Goal: Task Accomplishment & Management: Manage account settings

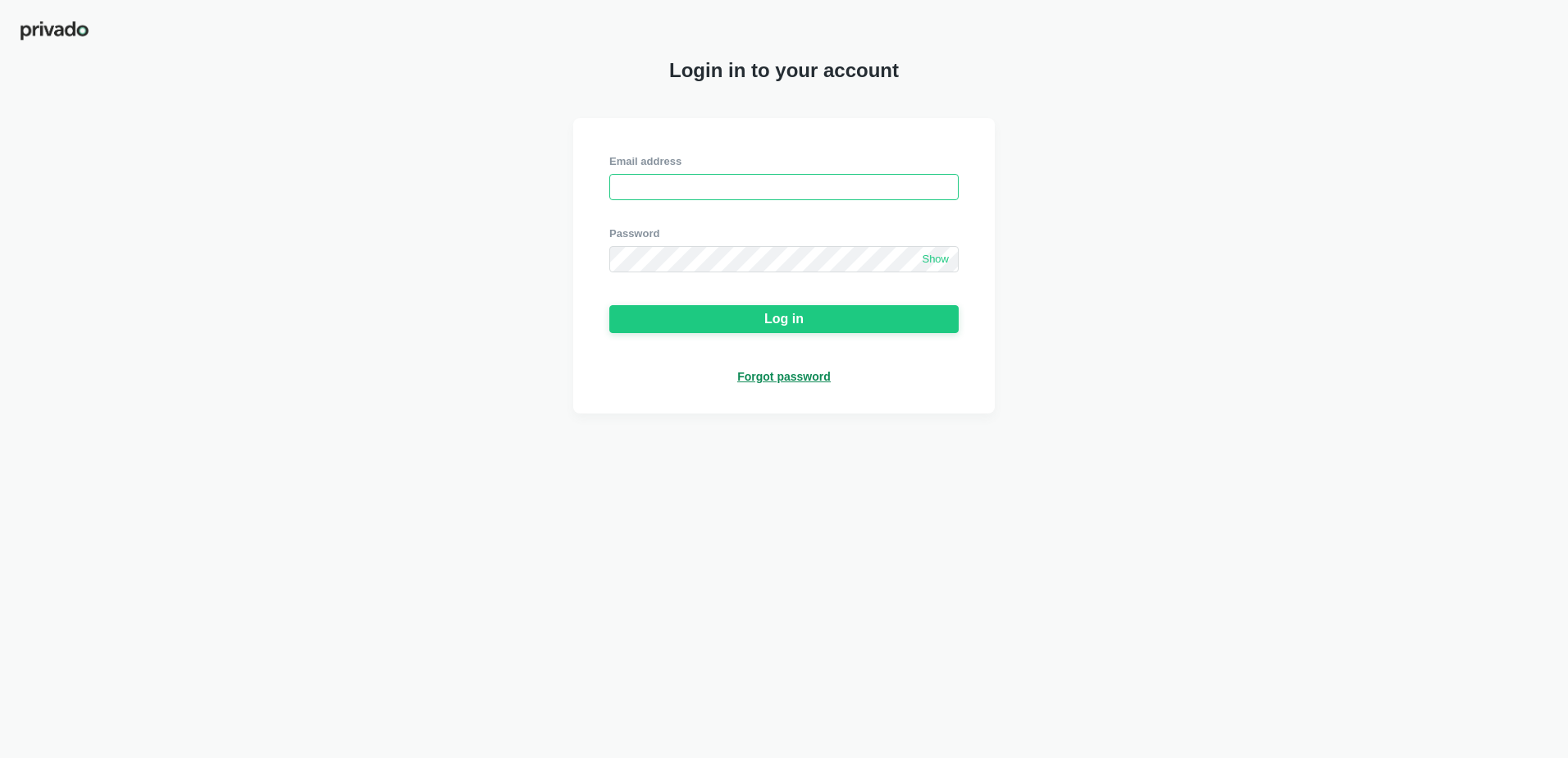
type input "[PERSON_NAME][EMAIL_ADDRESS][PERSON_NAME][DOMAIN_NAME]"
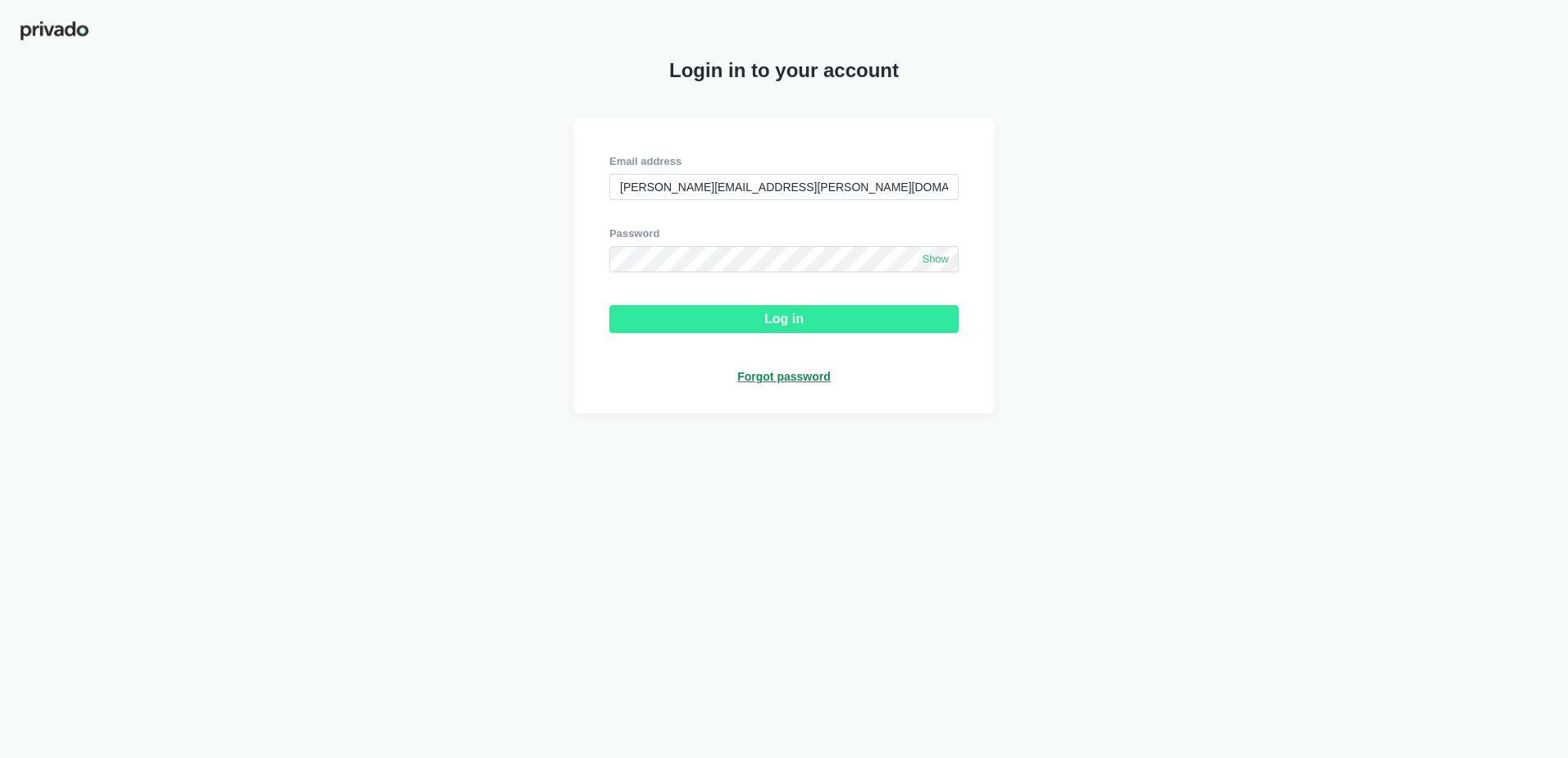
click at [763, 329] on button "Log in" at bounding box center [784, 319] width 350 height 28
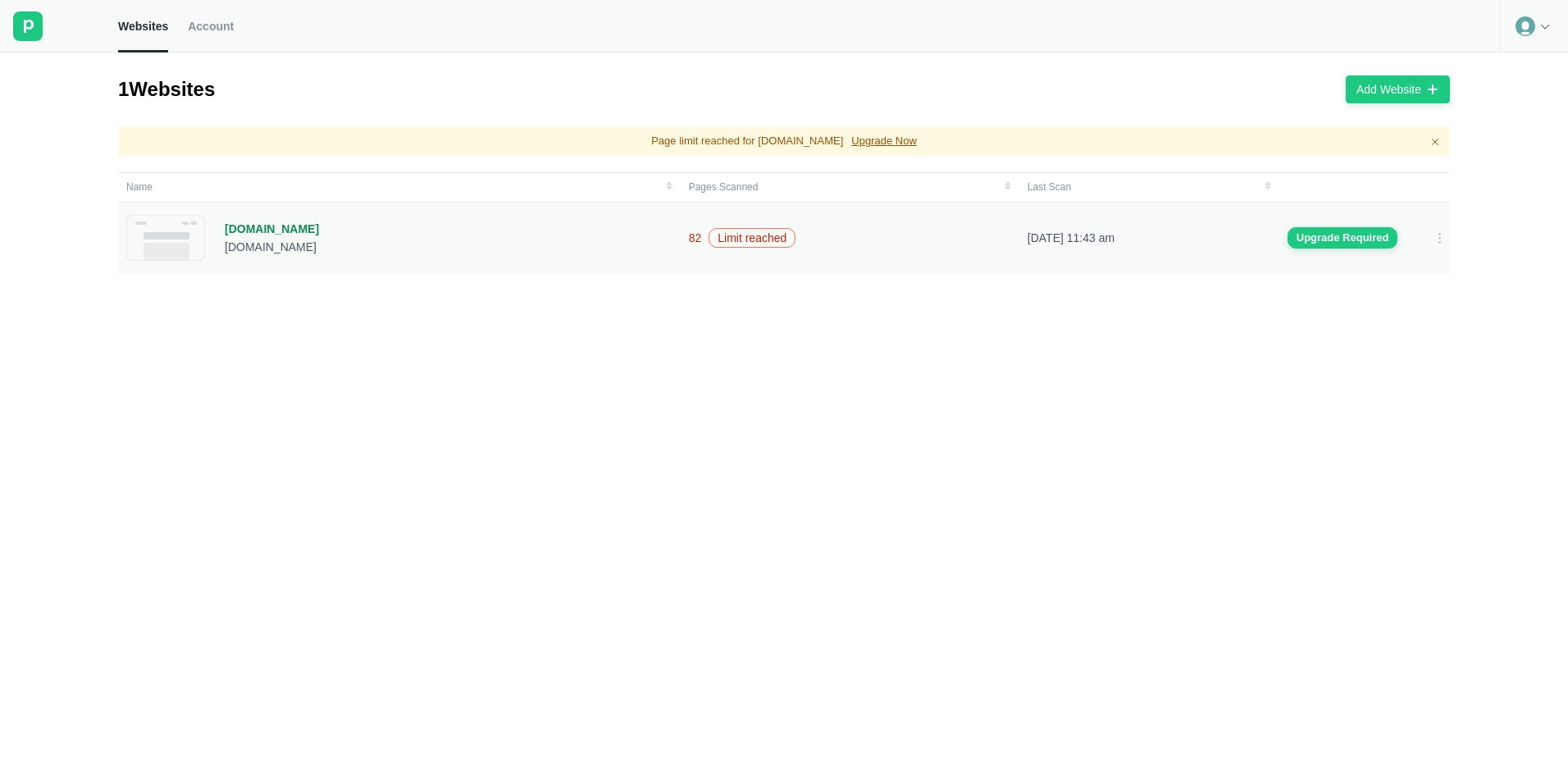
click at [295, 228] on div "[DOMAIN_NAME]" at bounding box center [271, 229] width 95 height 15
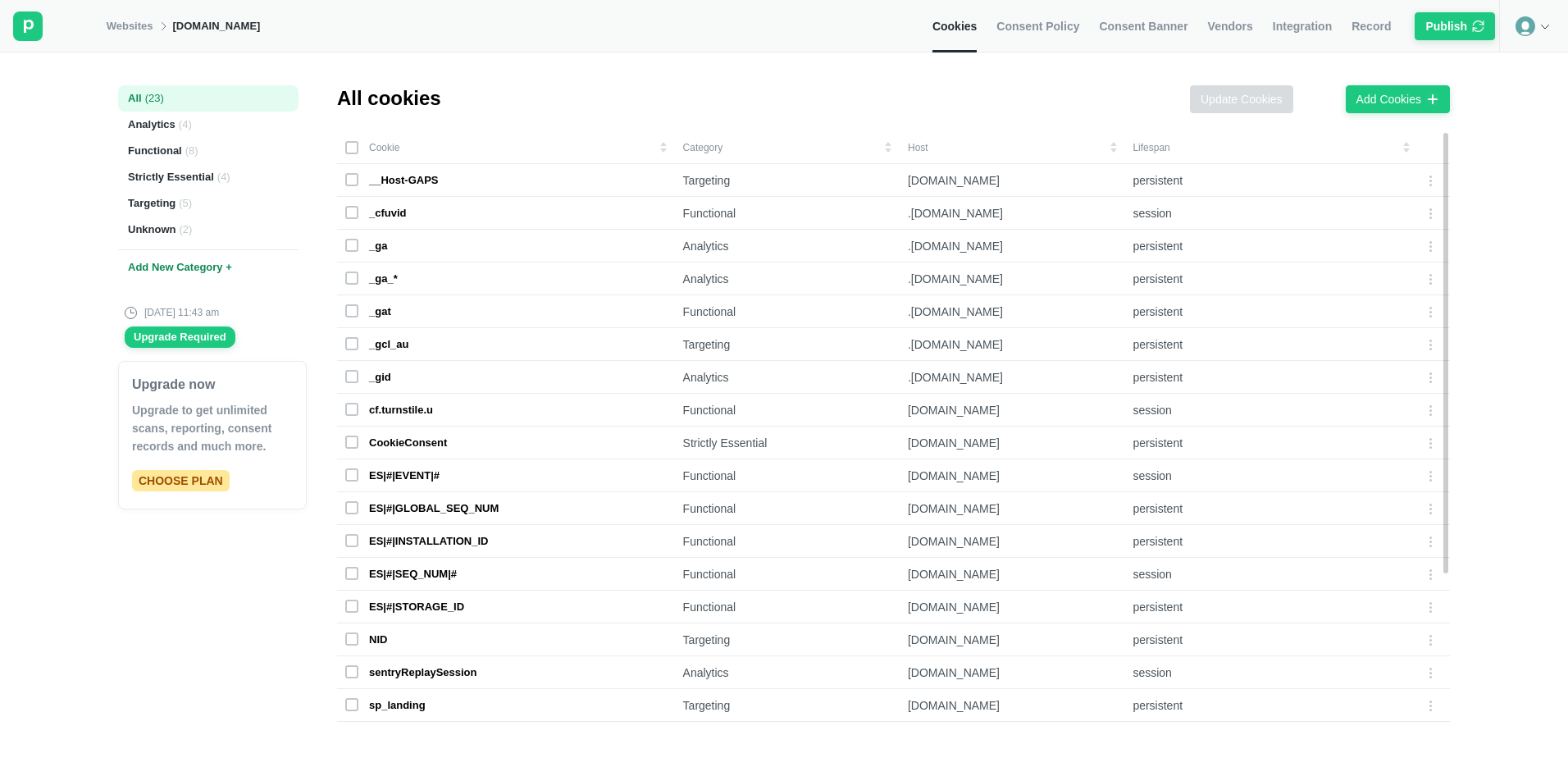
click at [1028, 24] on span "Consent Policy" at bounding box center [1037, 26] width 83 height 15
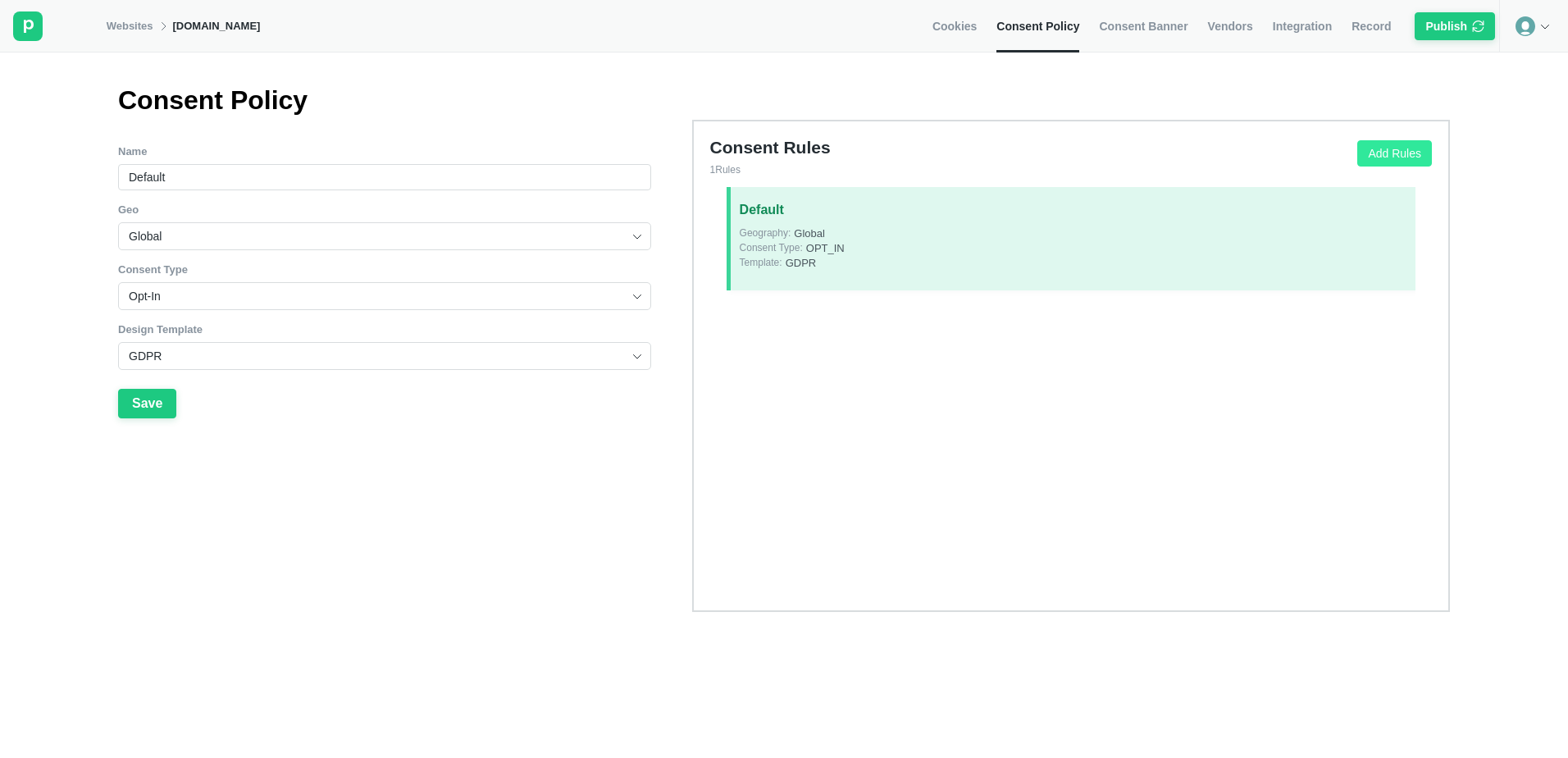
click at [1370, 151] on div "Add Rules" at bounding box center [1394, 153] width 53 height 15
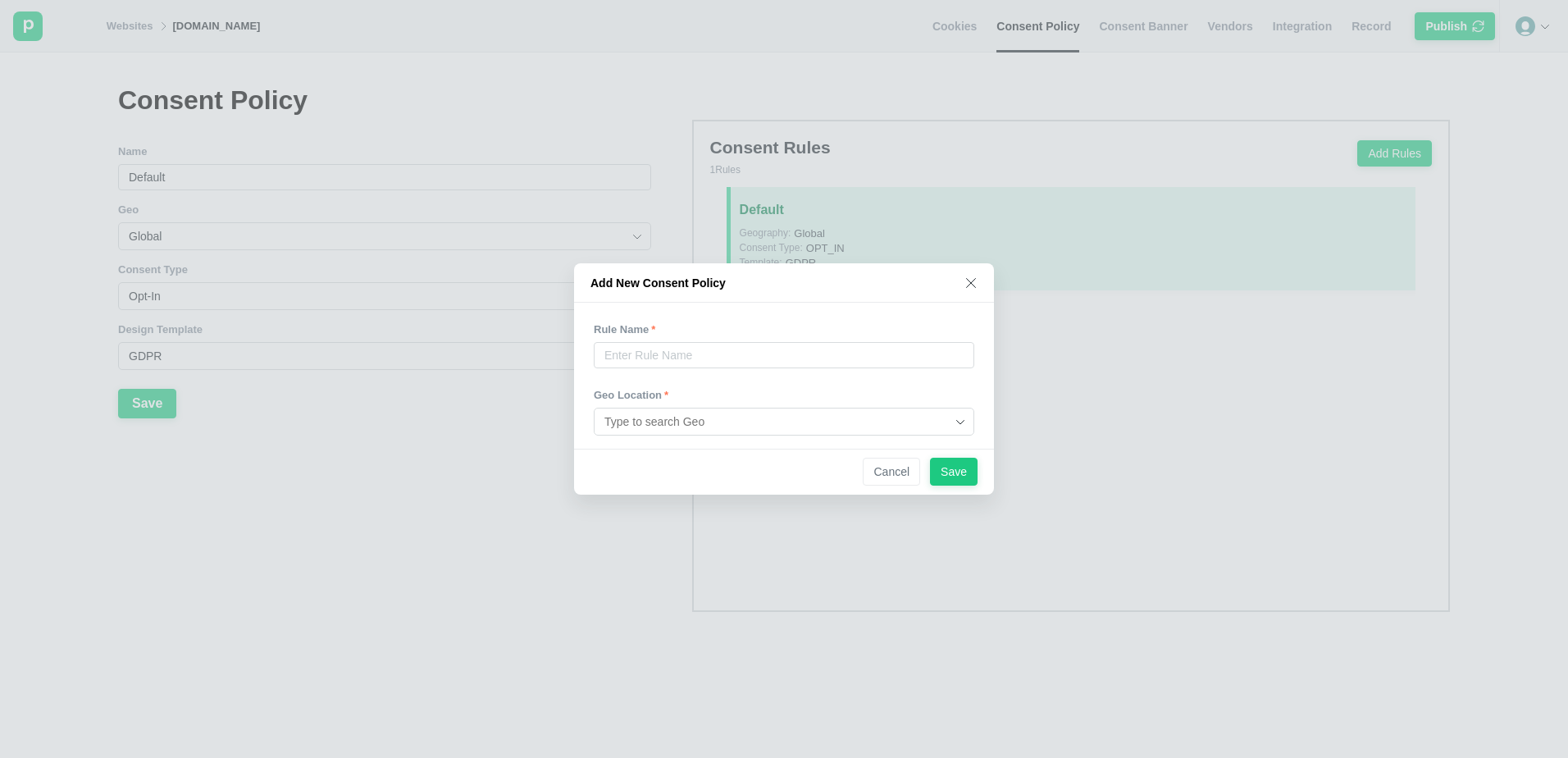
click at [971, 286] on icon at bounding box center [971, 283] width 13 height 13
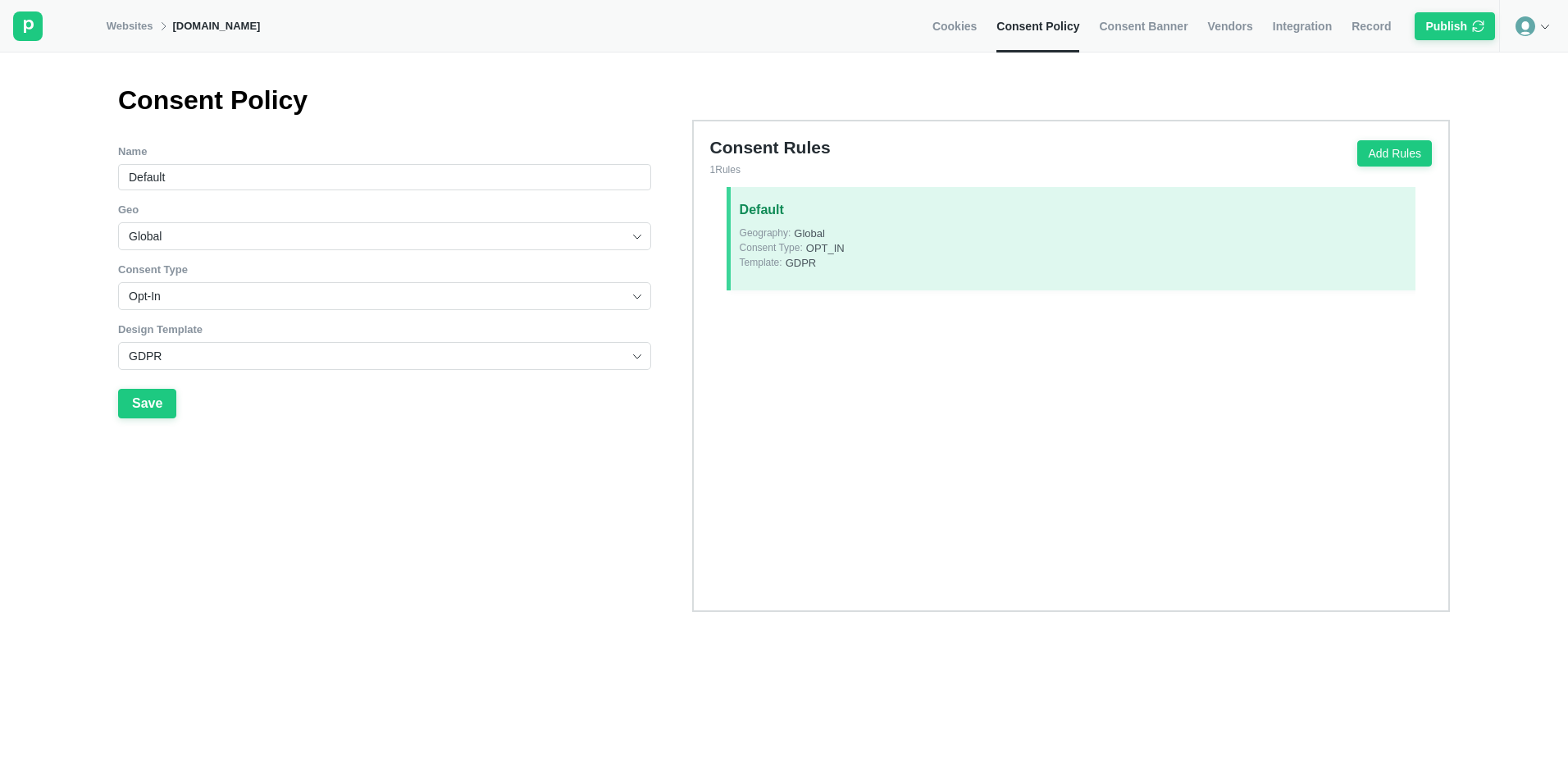
click at [1131, 31] on span "Consent Banner" at bounding box center [1144, 26] width 89 height 15
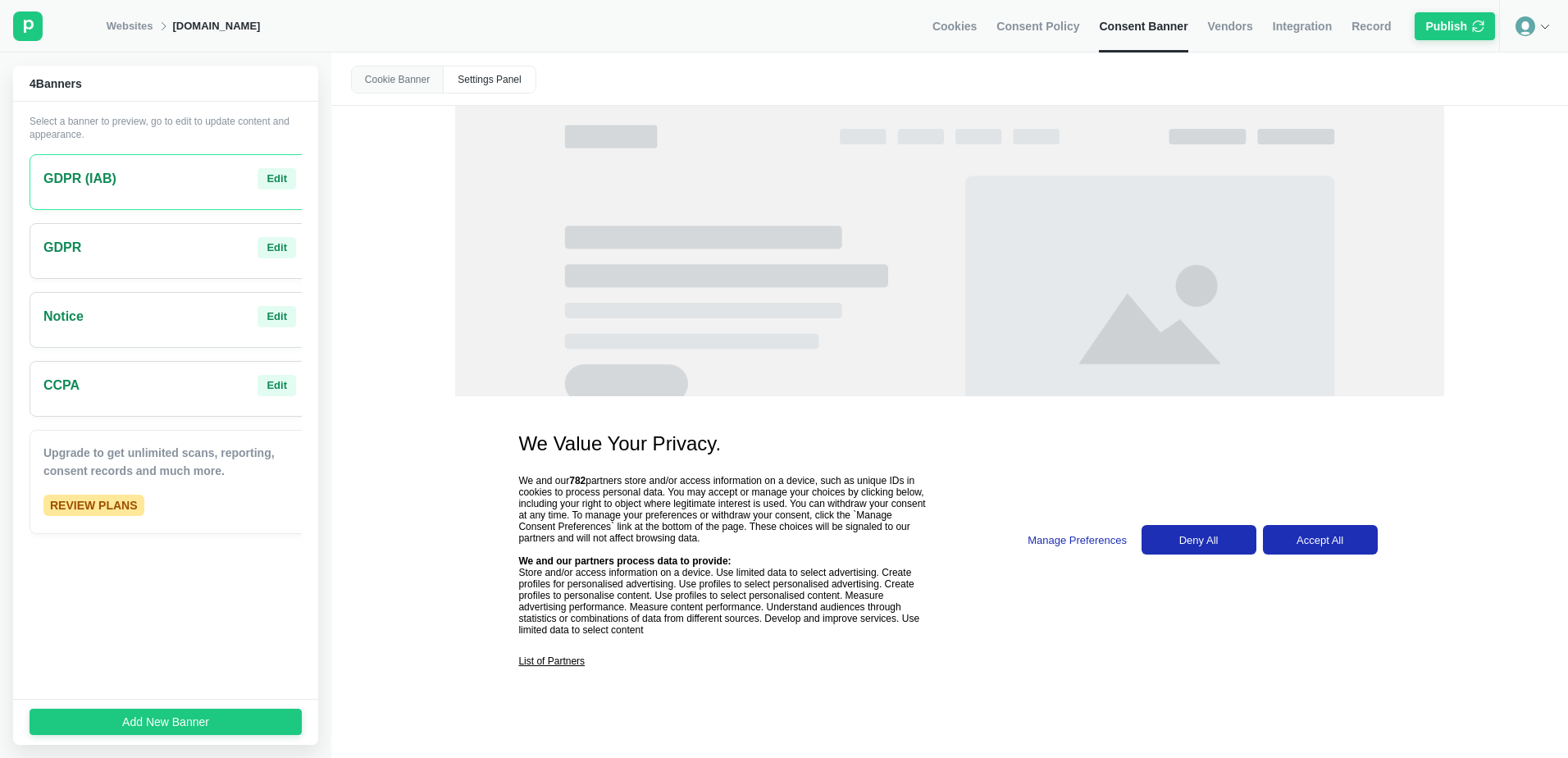
click at [111, 253] on div "GDPR Edit" at bounding box center [169, 248] width 253 height 21
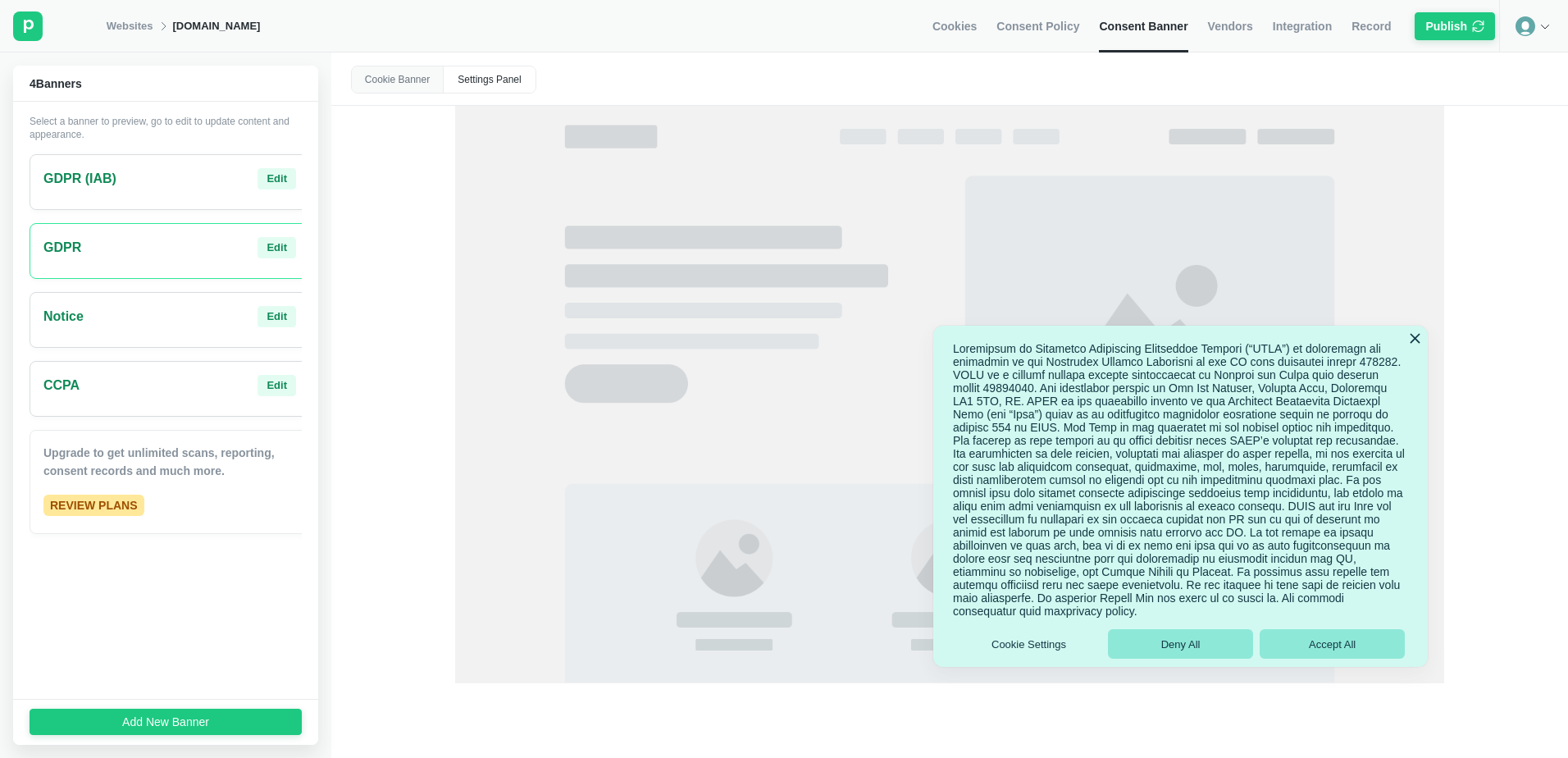
click at [1236, 21] on span "Vendors" at bounding box center [1230, 26] width 45 height 15
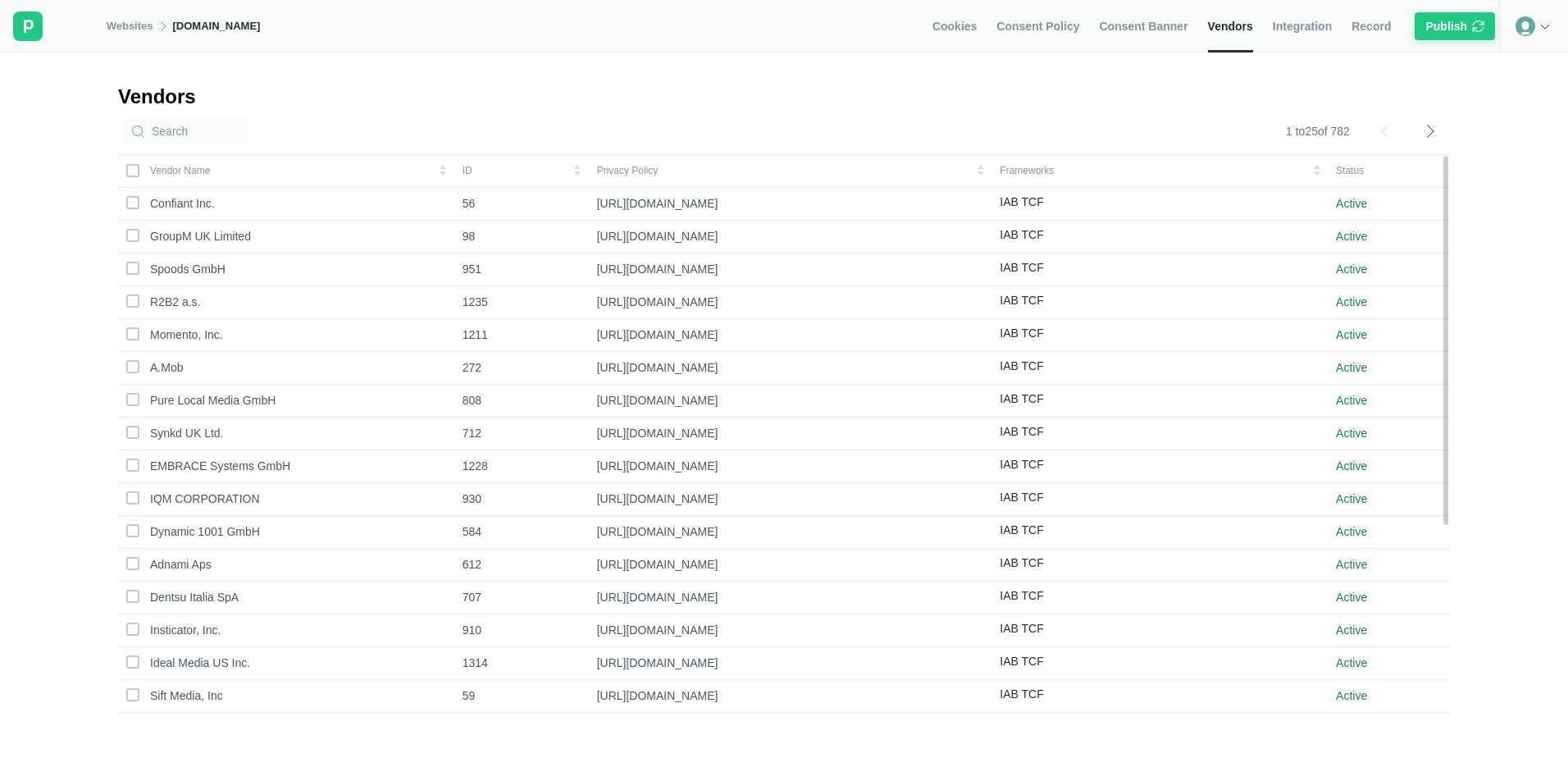
click at [1311, 37] on link "Integration" at bounding box center [1302, 26] width 59 height 53
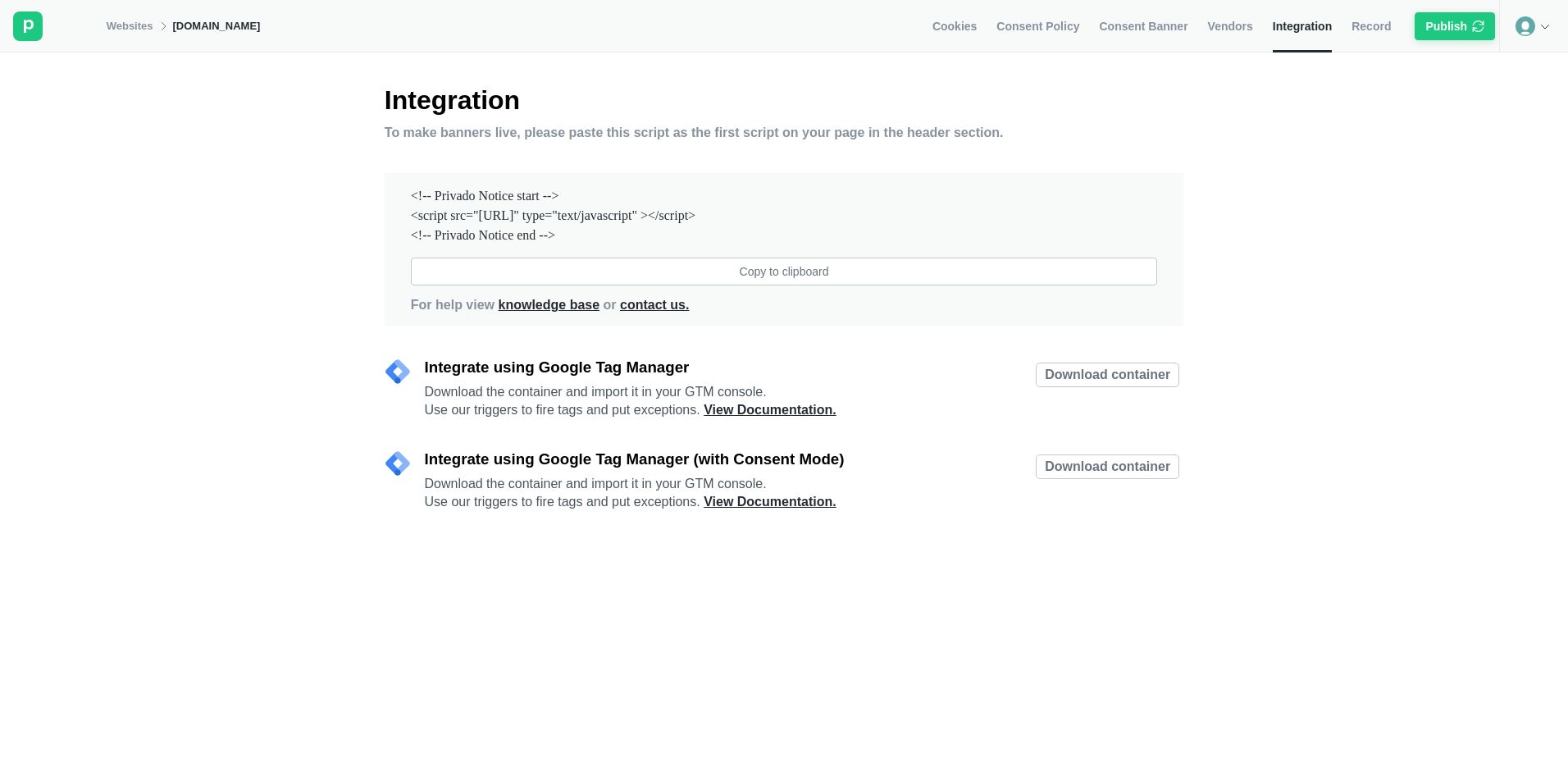
click at [1023, 22] on span "Consent Policy" at bounding box center [1037, 26] width 83 height 15
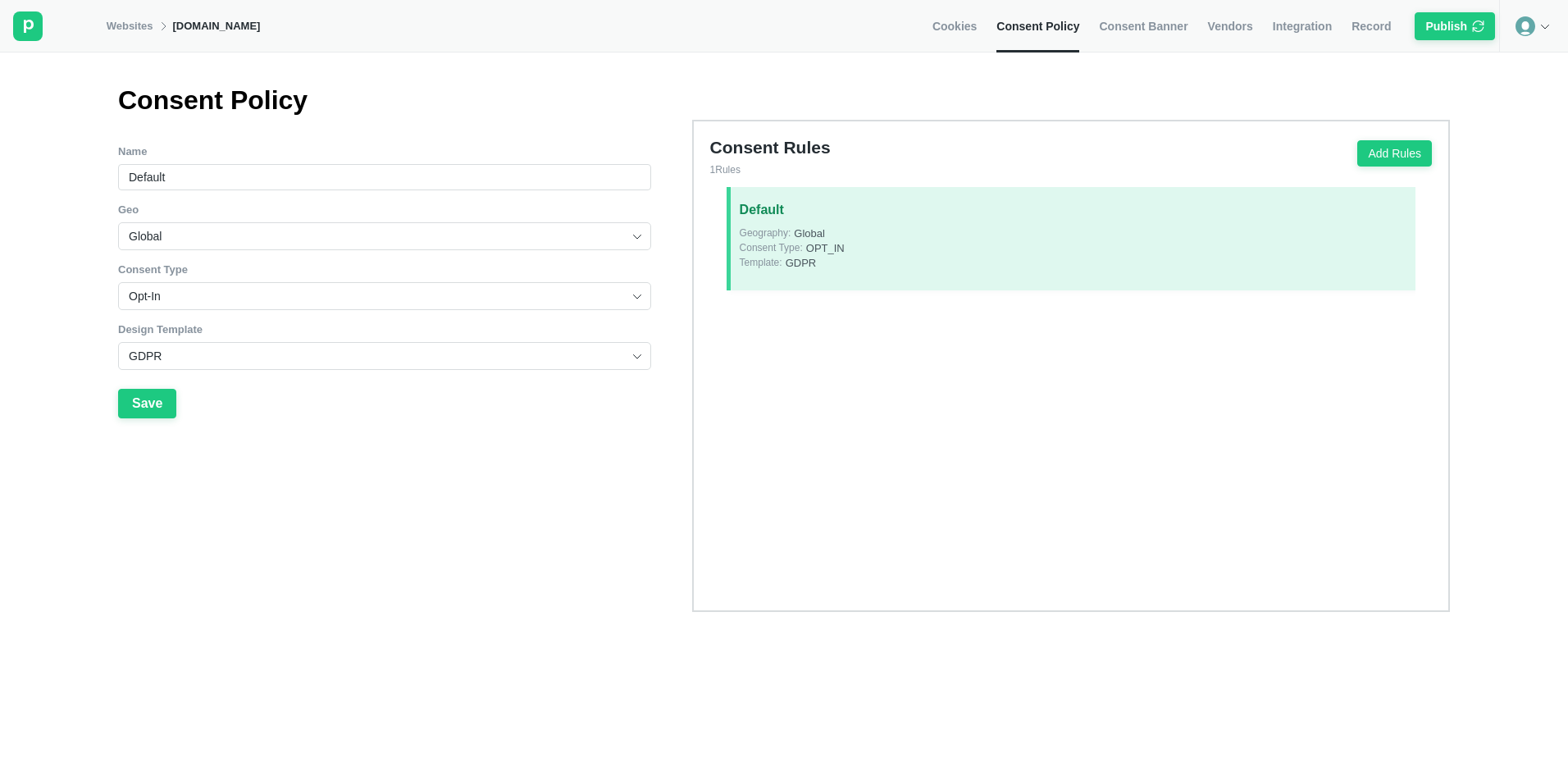
click at [977, 24] on span "Cookies" at bounding box center [955, 26] width 44 height 15
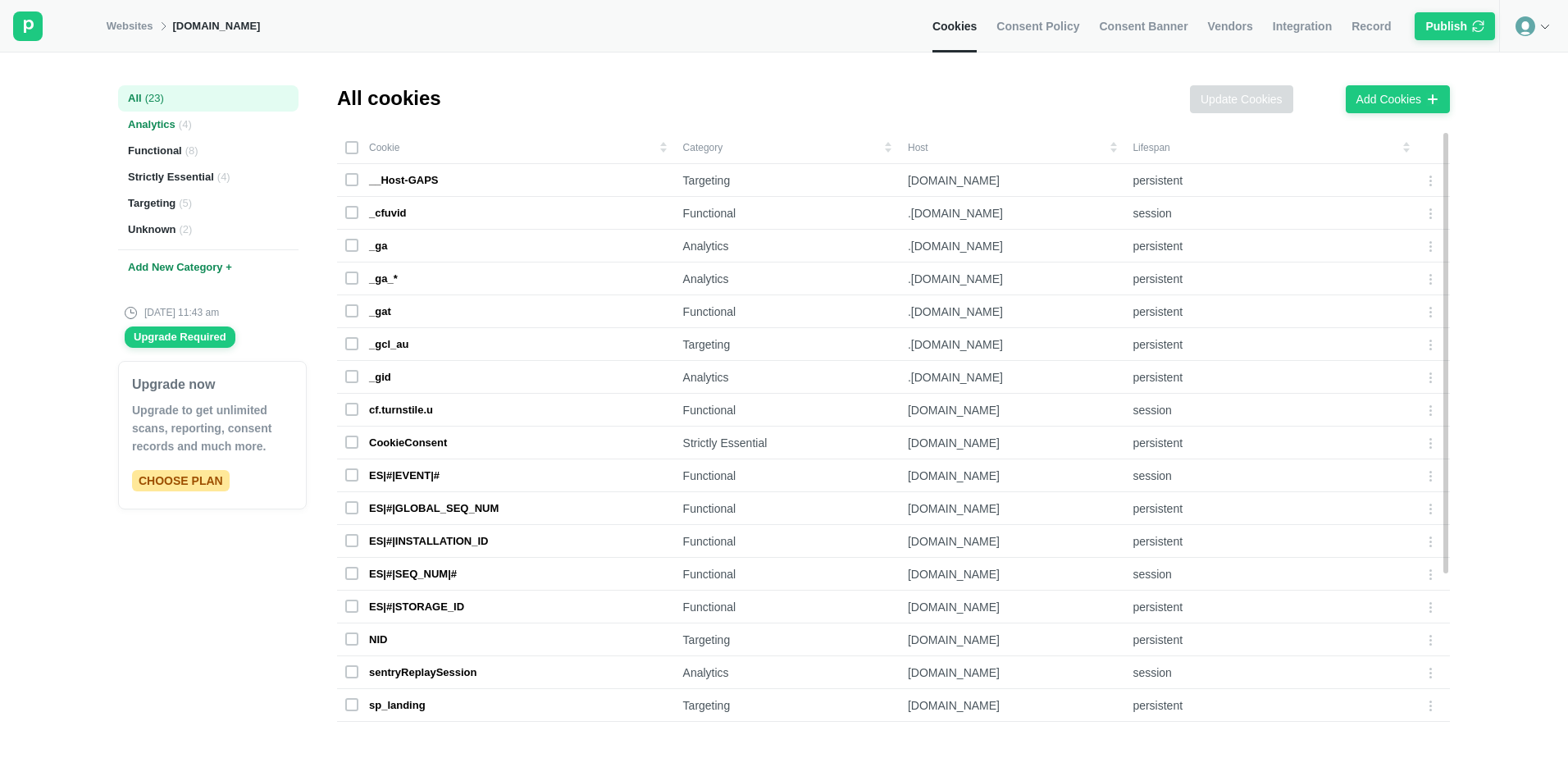
click at [138, 123] on div "Analytics ( 4 )" at bounding box center [208, 125] width 180 height 26
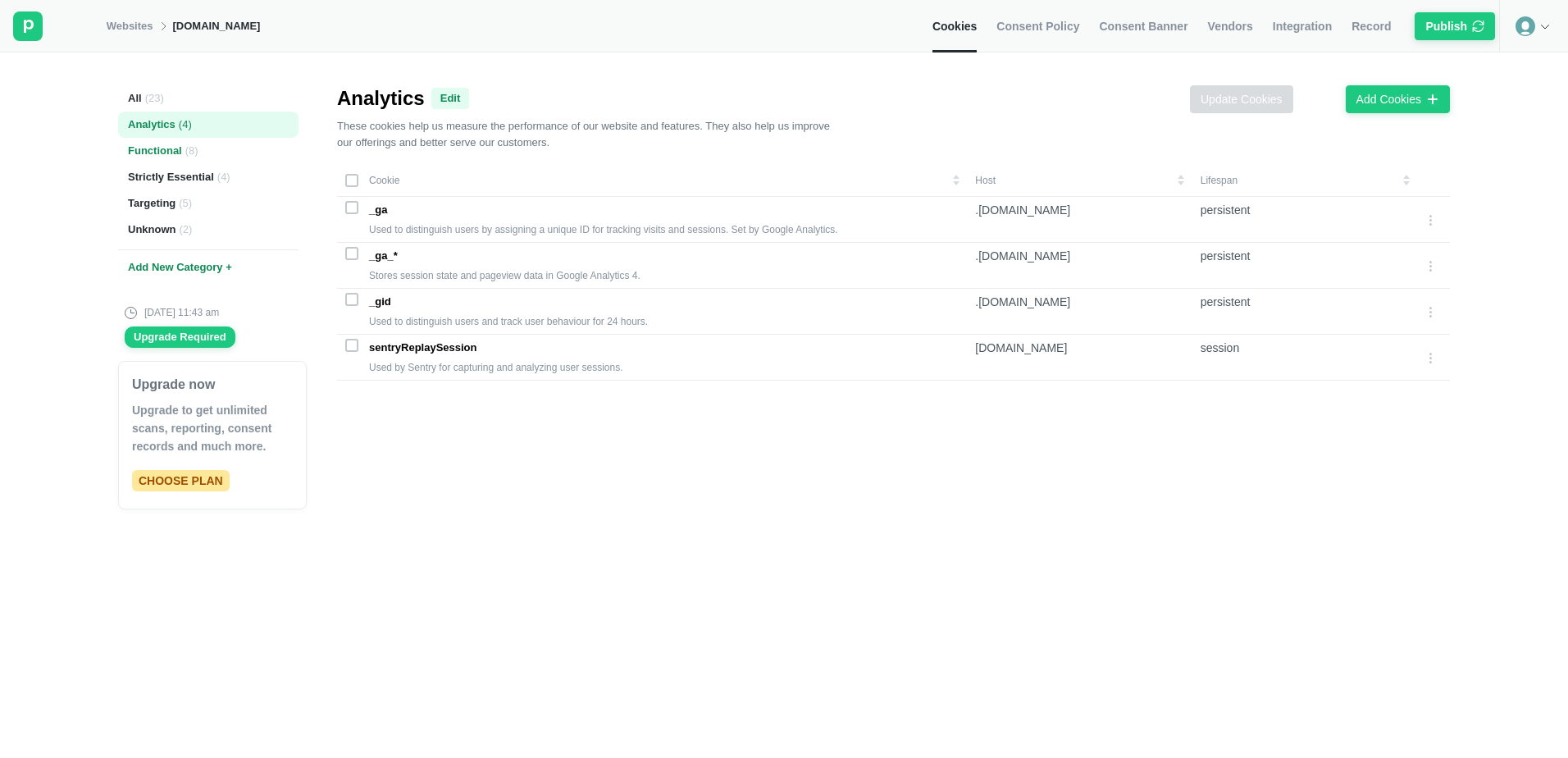
click at [154, 153] on div "Functional ( 8 )" at bounding box center [208, 151] width 180 height 26
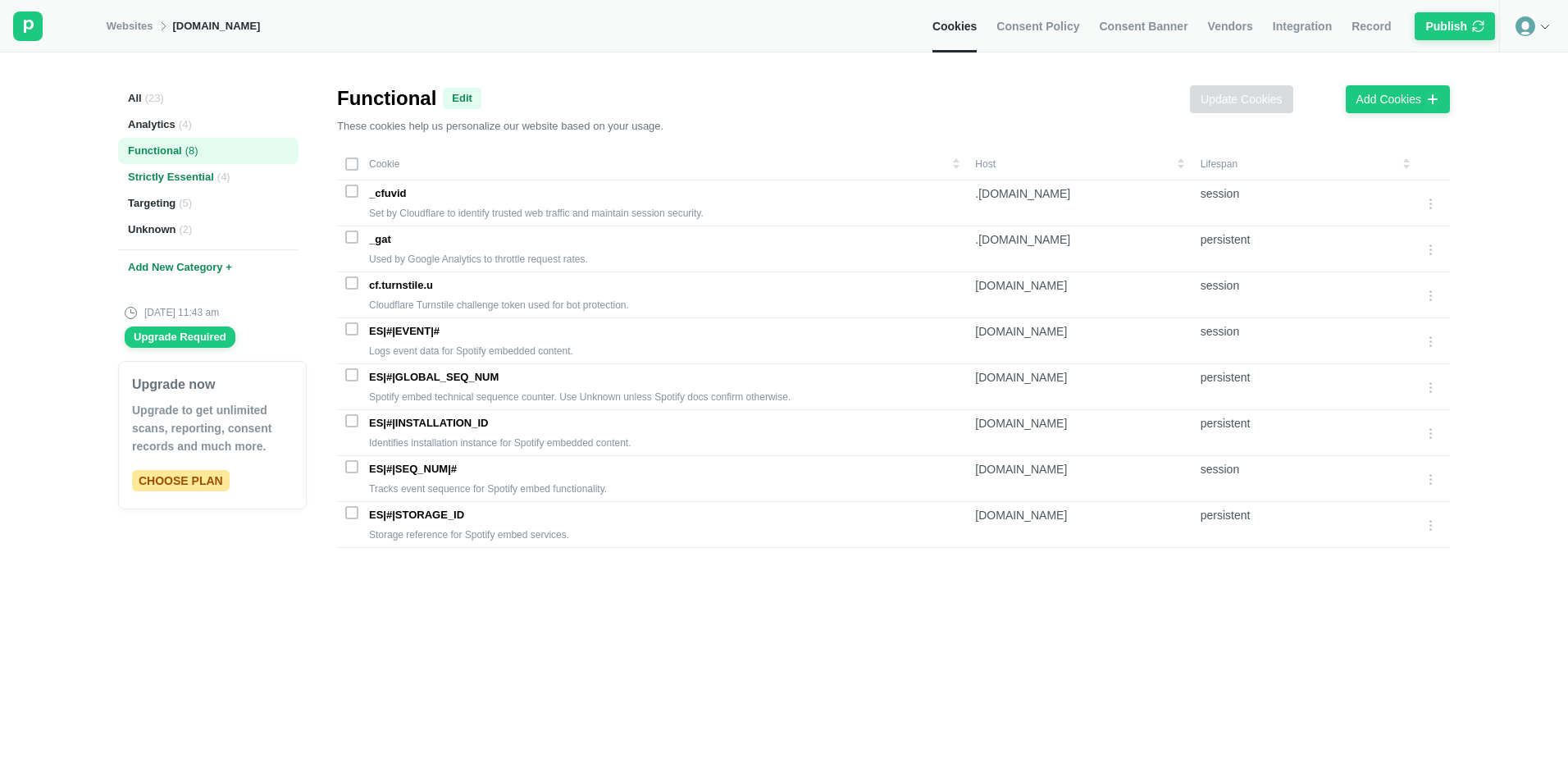
click at [160, 186] on div "Strictly Essential ( 4 )" at bounding box center [208, 177] width 180 height 26
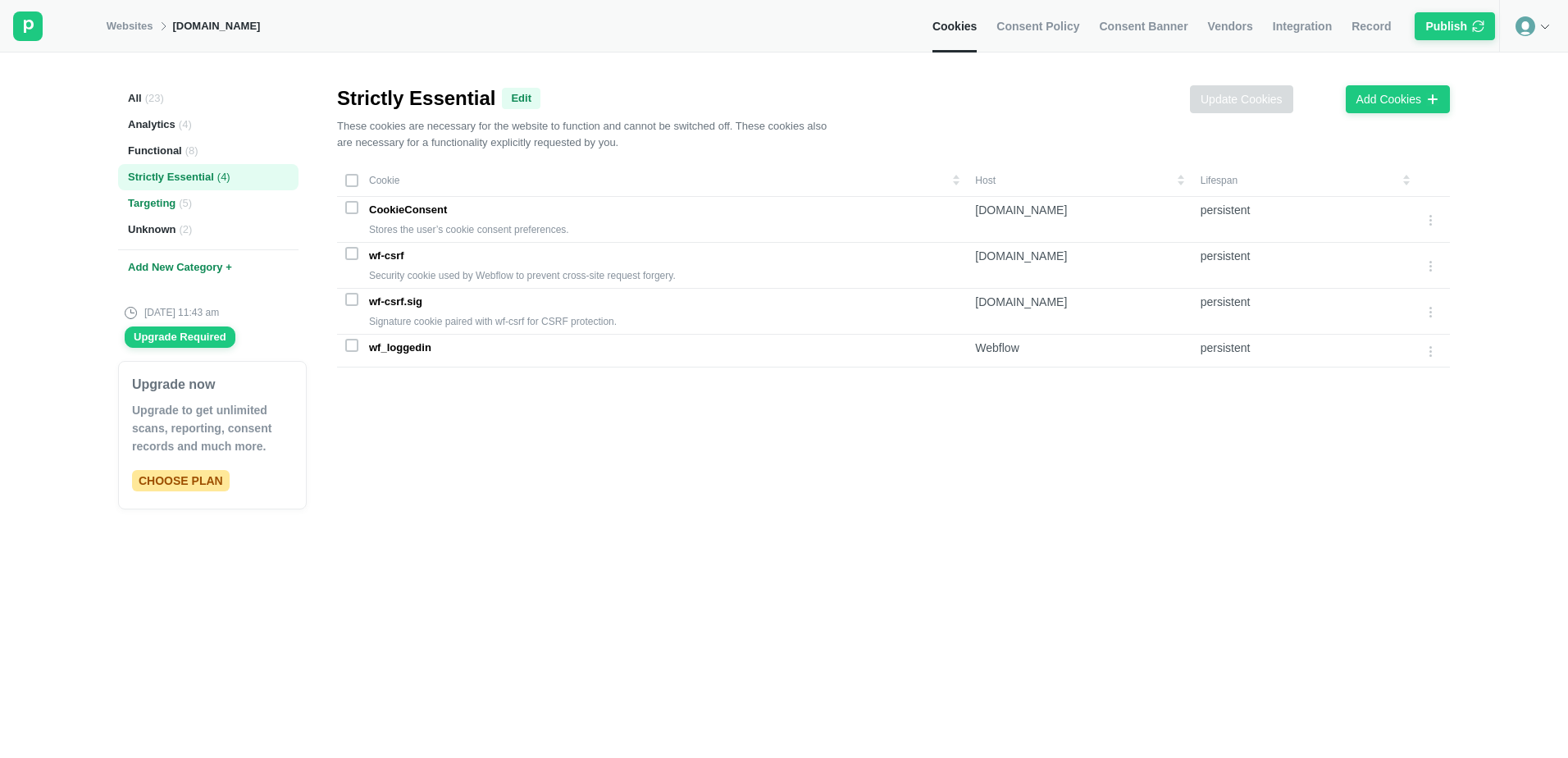
click at [155, 212] on div "Targeting ( 5 )" at bounding box center [208, 203] width 180 height 26
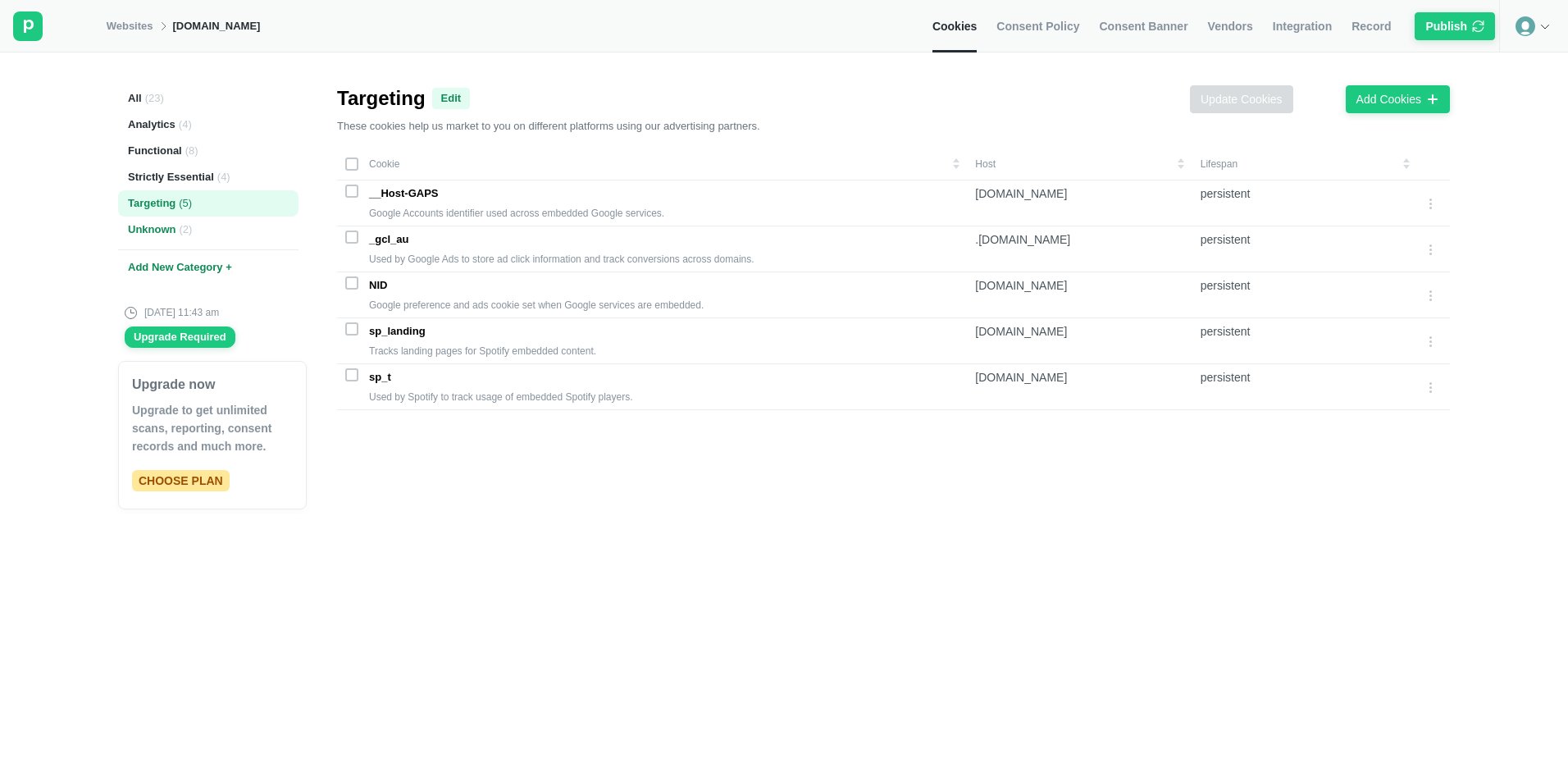
click at [156, 239] on div "Unknown ( 2 )" at bounding box center [208, 230] width 180 height 26
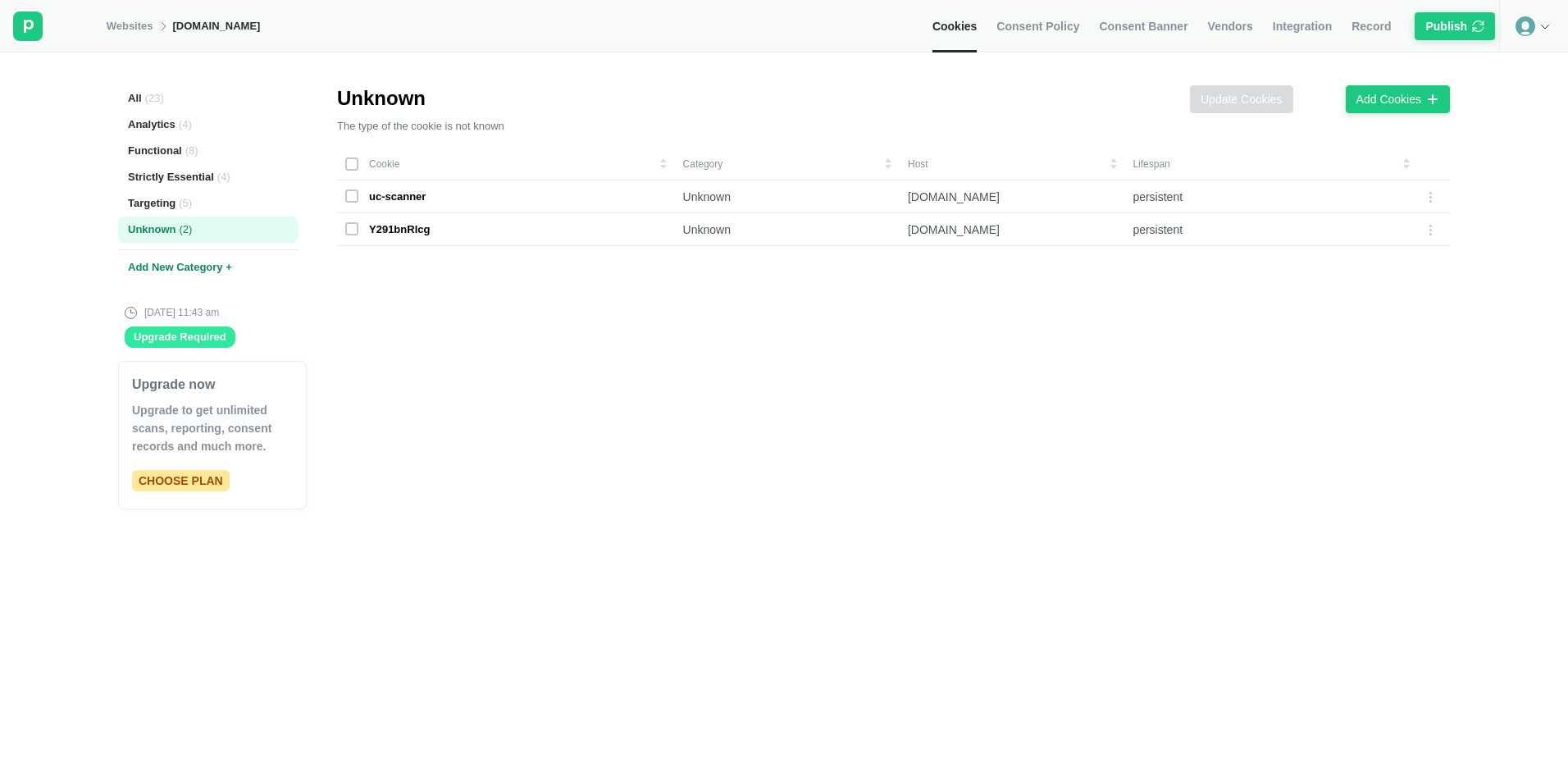
click at [205, 337] on div "Upgrade Required" at bounding box center [179, 337] width 93 height 15
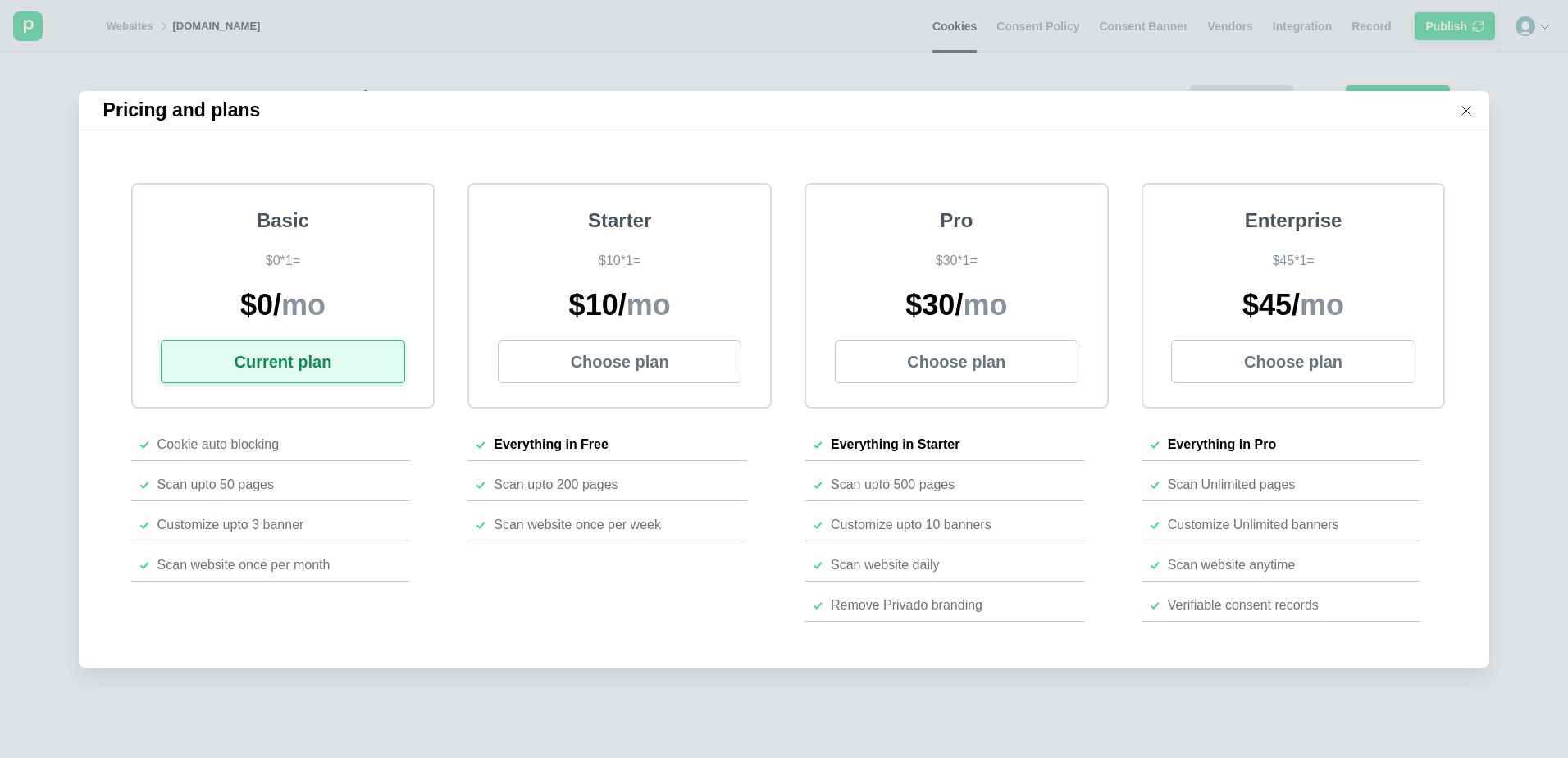
click at [1460, 105] on icon at bounding box center [1467, 111] width 13 height 13
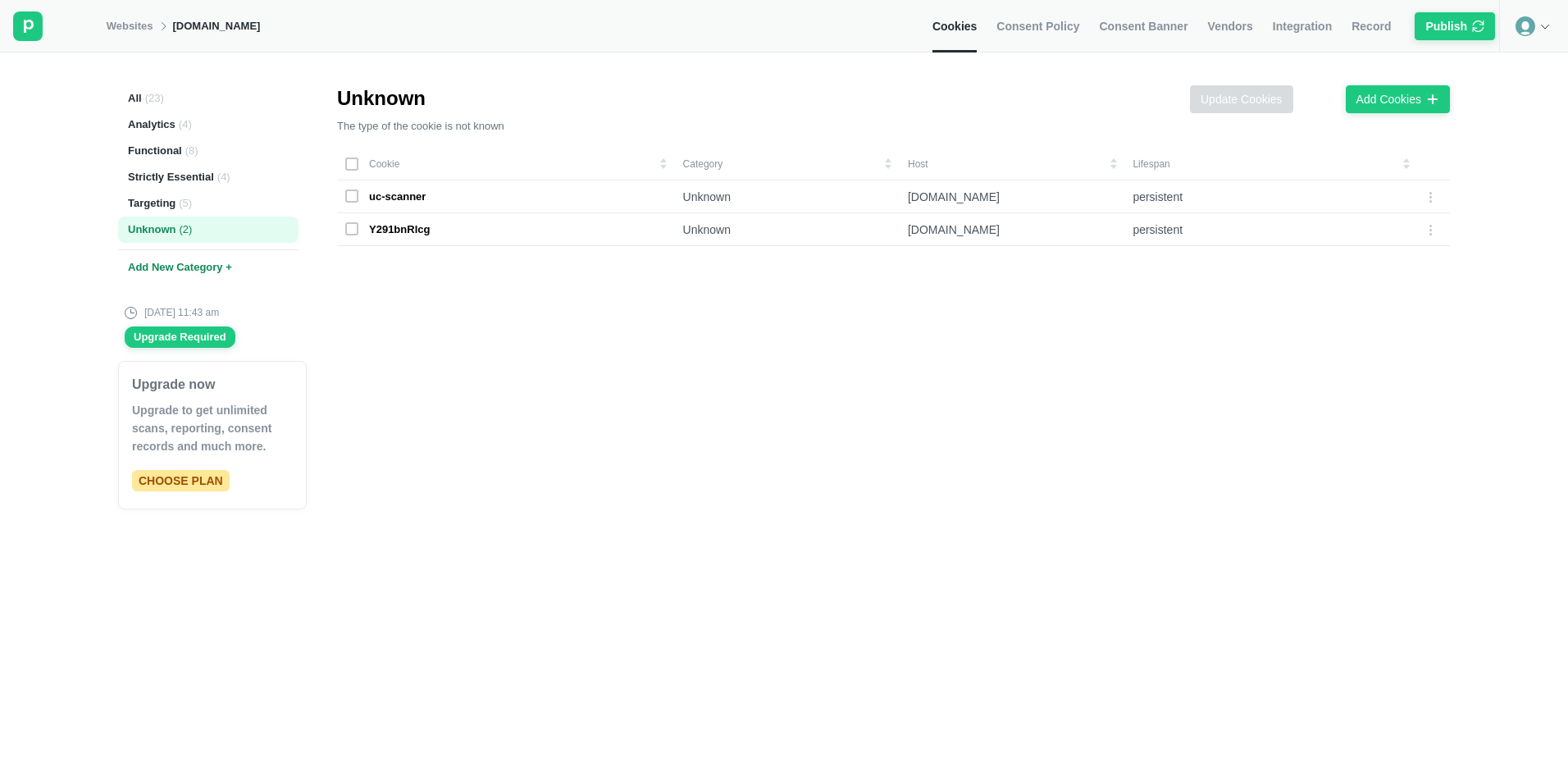
click at [1536, 25] on div at bounding box center [1533, 26] width 69 height 53
click at [1532, 28] on icon at bounding box center [1525, 26] width 20 height 20
click at [30, 34] on rect at bounding box center [28, 26] width 30 height 30
click at [27, 21] on icon at bounding box center [29, 26] width 10 height 13
click at [132, 20] on link "Websites" at bounding box center [130, 26] width 47 height 15
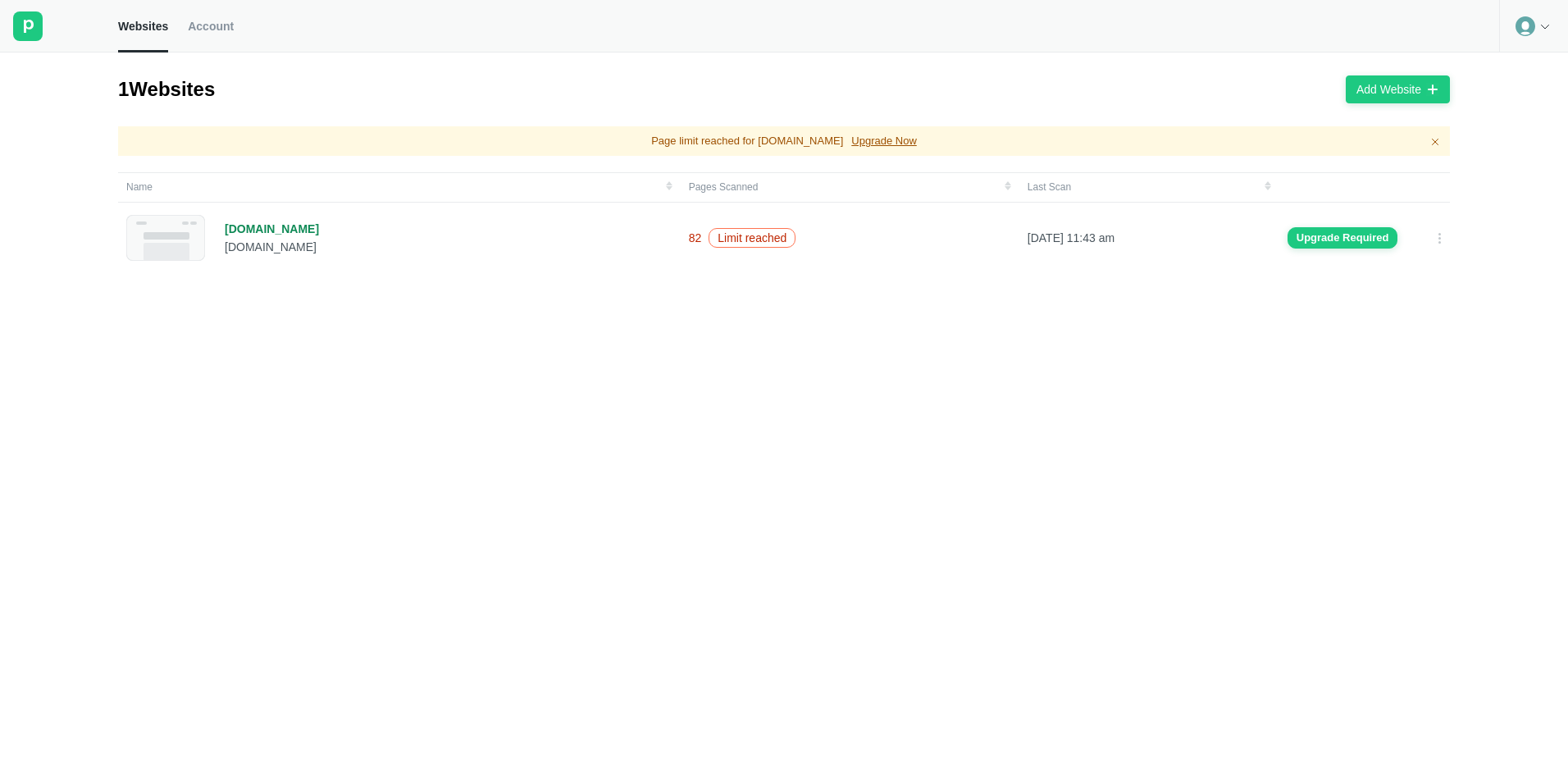
click at [1533, 24] on icon at bounding box center [1525, 26] width 20 height 20
click at [1311, 242] on div "Upgrade Required" at bounding box center [1343, 238] width 93 height 15
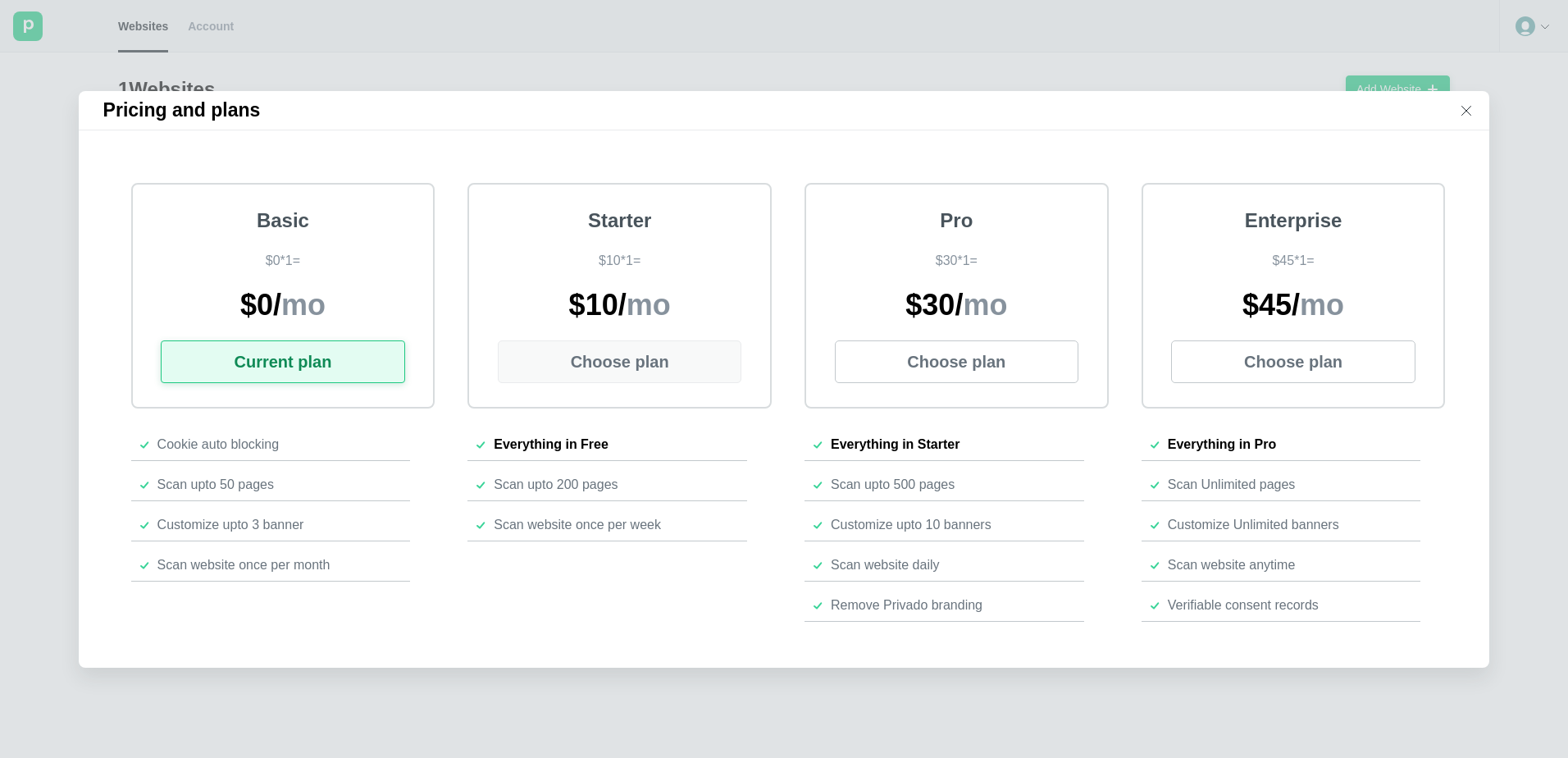
click at [671, 366] on button "Choose plan" at bounding box center [619, 362] width 244 height 43
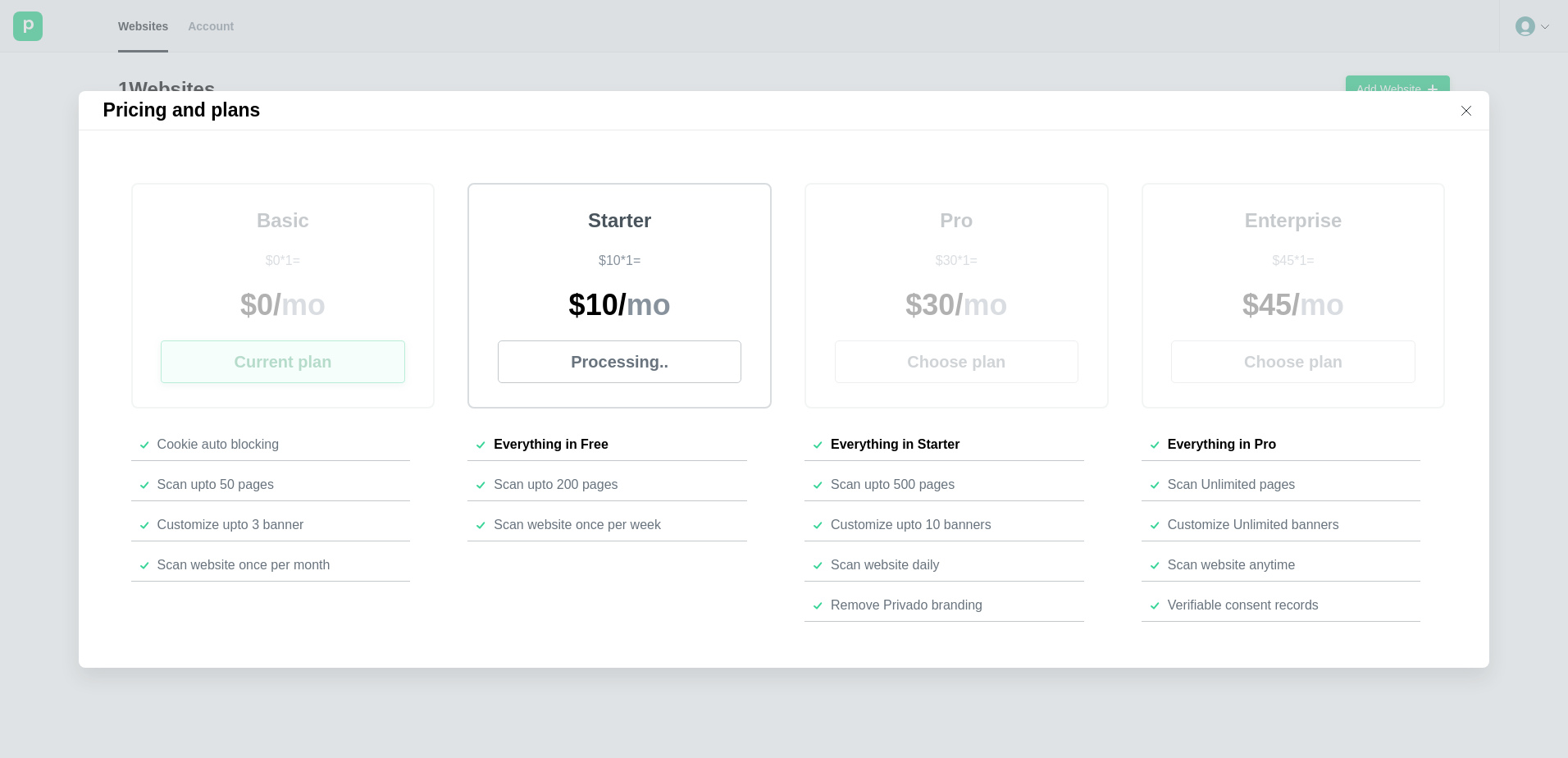
click at [1463, 109] on icon at bounding box center [1467, 110] width 9 height 9
